Goal: Task Accomplishment & Management: Manage account settings

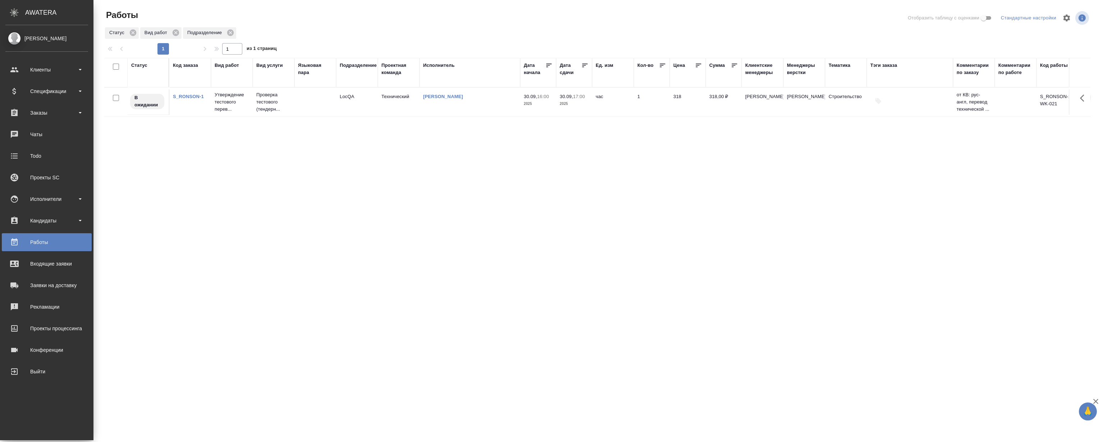
click at [55, 103] on ul "Клиенты Спецификации Заказы 0 Чаты Todo Проекты SC Исполнители Кандидаты Работы…" at bounding box center [46, 218] width 93 height 323
drag, startPoint x: 53, startPoint y: 108, endPoint x: 53, endPoint y: 112, distance: 4.3
click at [53, 107] on div "Заказы" at bounding box center [46, 112] width 83 height 11
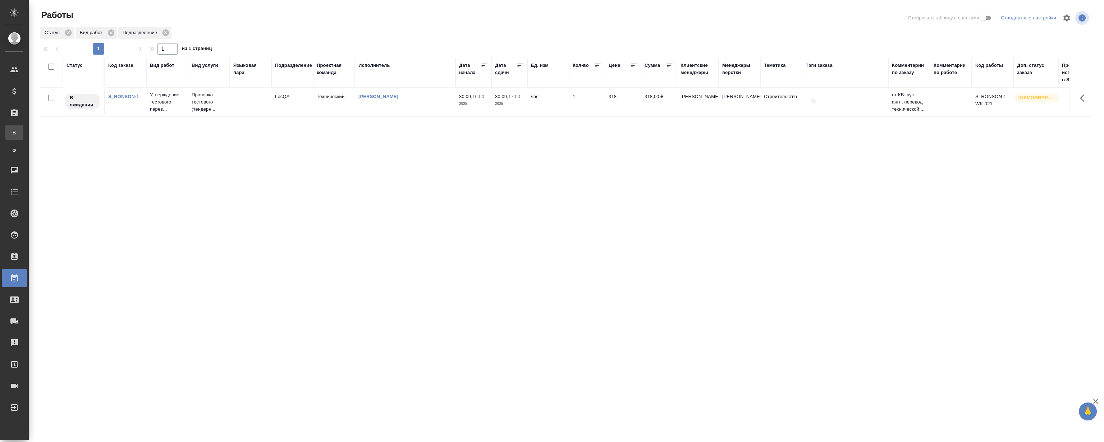
click at [23, 128] on link "В Все заказы" at bounding box center [14, 132] width 18 height 14
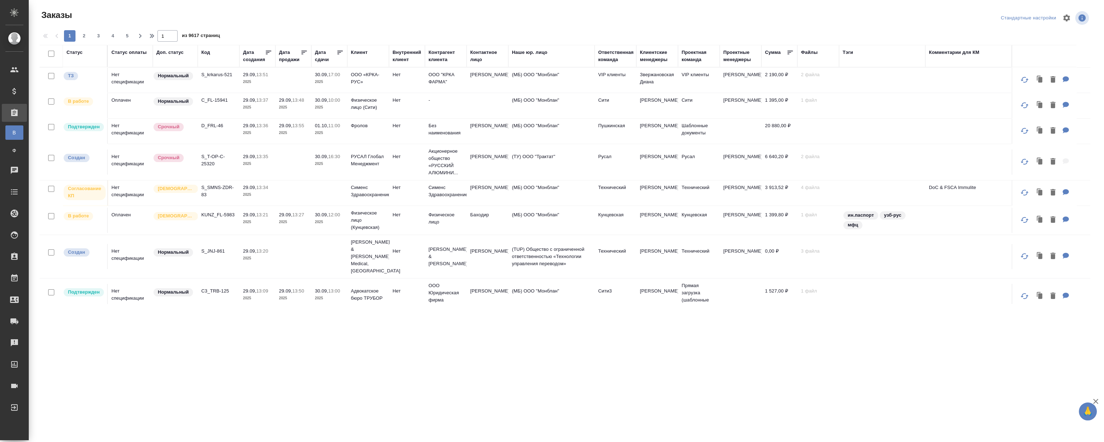
drag, startPoint x: 205, startPoint y: 55, endPoint x: 220, endPoint y: 74, distance: 24.8
click at [205, 55] on div "Код" at bounding box center [205, 52] width 9 height 7
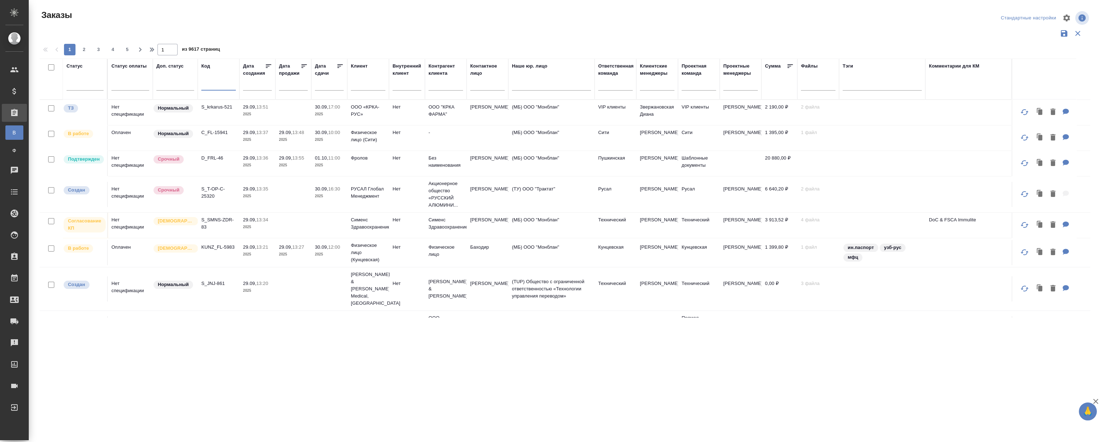
click at [221, 84] on input "text" at bounding box center [218, 86] width 35 height 9
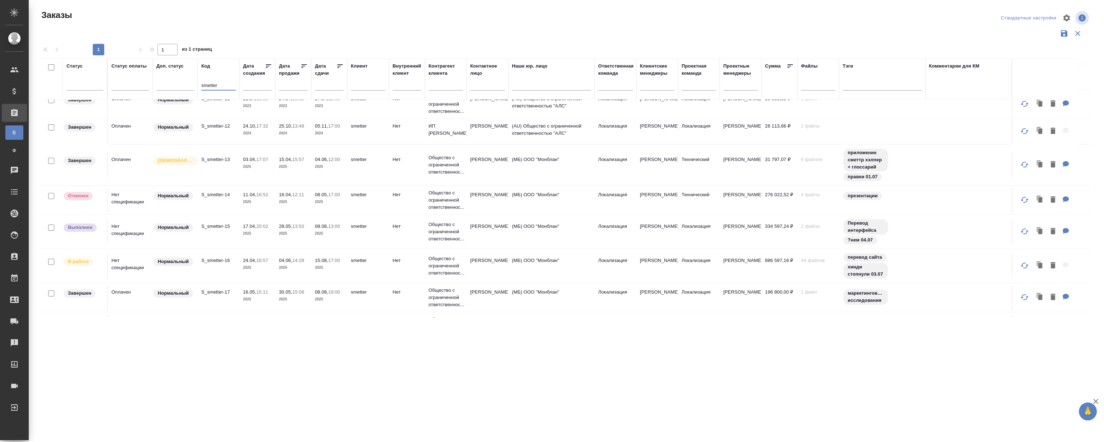
scroll to position [65, 0]
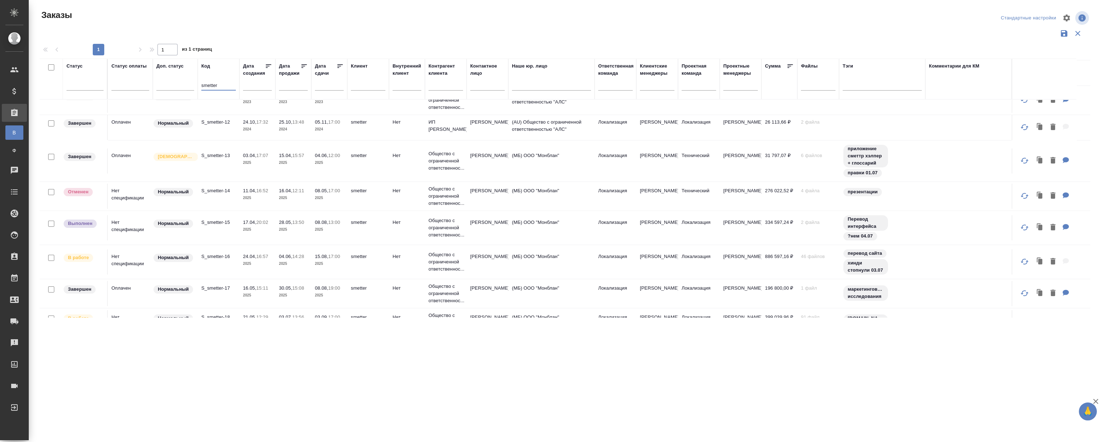
type input "smetter"
click at [218, 255] on p "S_smetter-16" at bounding box center [218, 256] width 35 height 7
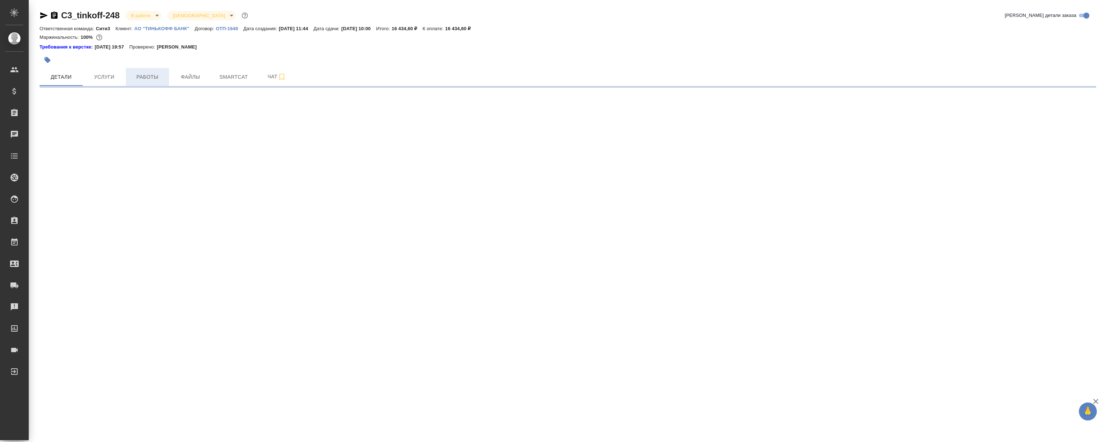
click at [158, 72] on button "Работы" at bounding box center [147, 77] width 43 height 18
select select "RU"
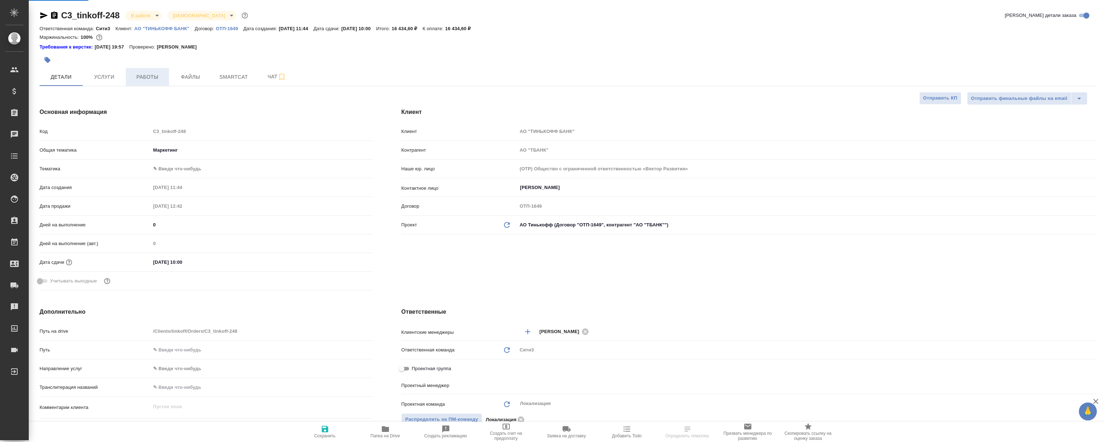
type textarea "x"
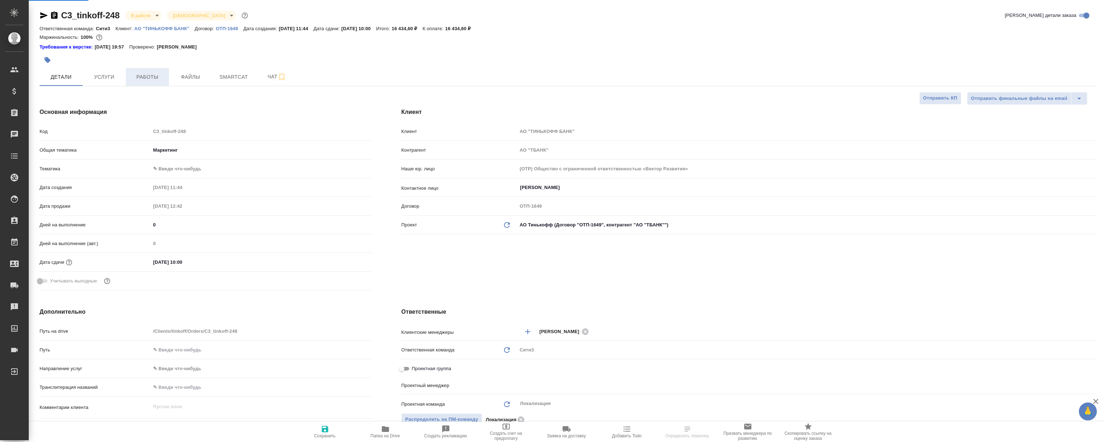
type textarea "x"
type input "[PERSON_NAME]"
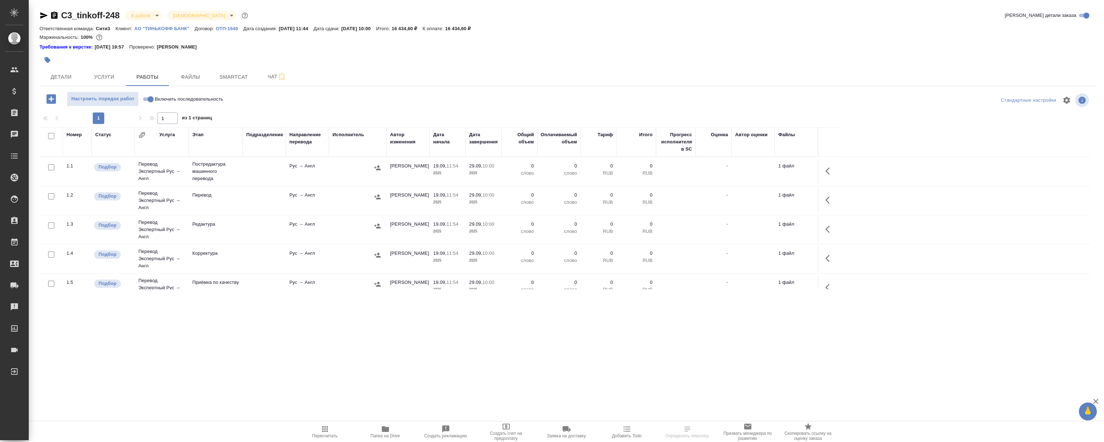
click at [305, 336] on div ".cls-1 fill:#fff; AWATERA Magerramov Ruslan Клиенты Спецификации Заказы Чаты To…" at bounding box center [552, 221] width 1104 height 442
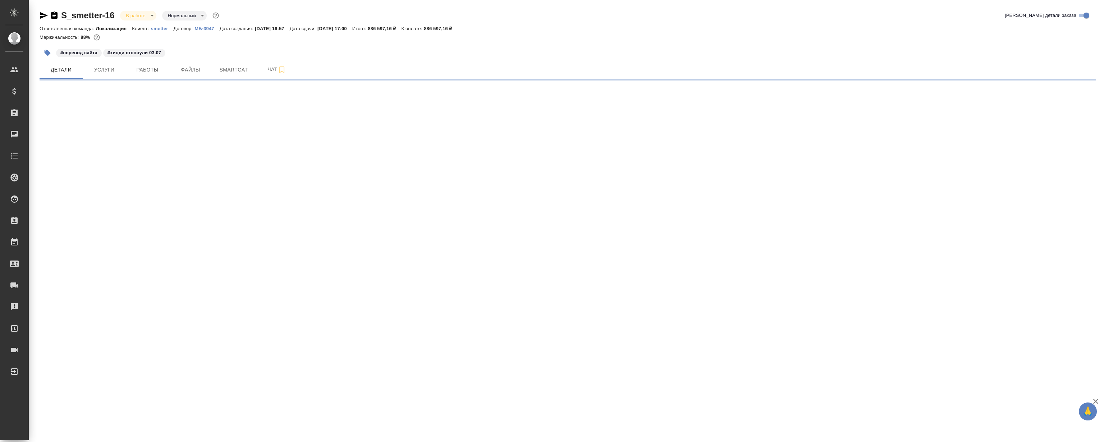
select select "RU"
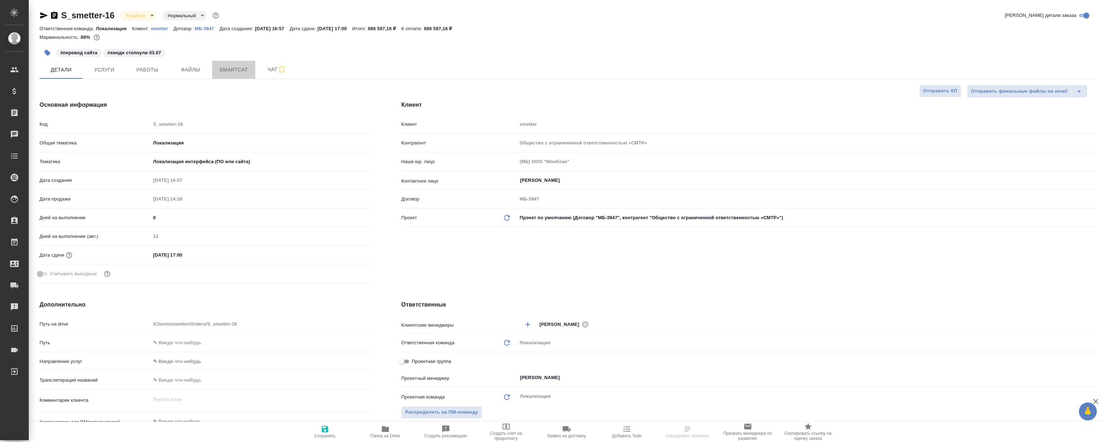
click at [225, 64] on button "Smartcat" at bounding box center [233, 70] width 43 height 18
type textarea "x"
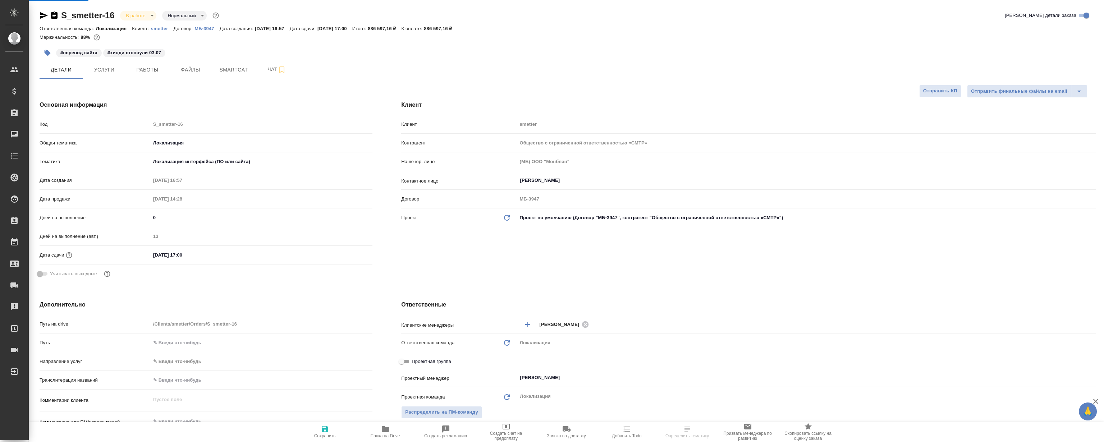
type textarea "x"
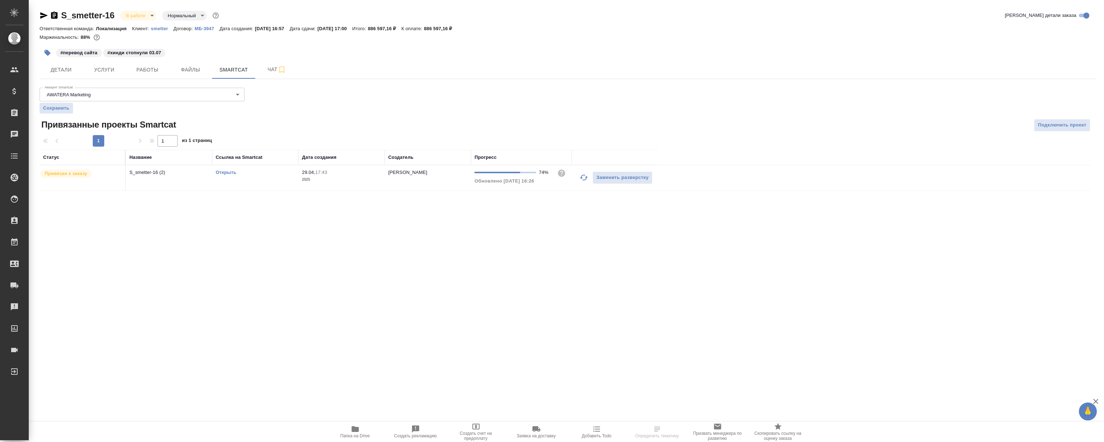
click at [232, 175] on link "Открыть" at bounding box center [226, 172] width 20 height 5
